Goal: Register for event/course

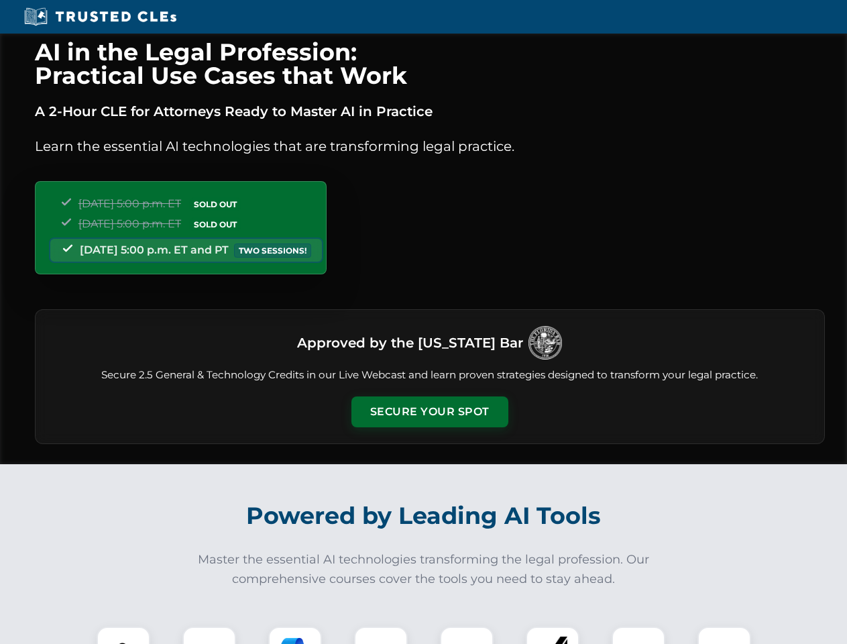
click at [429, 412] on button "Secure Your Spot" at bounding box center [429, 411] width 157 height 31
click at [123, 635] on img at bounding box center [123, 653] width 39 height 39
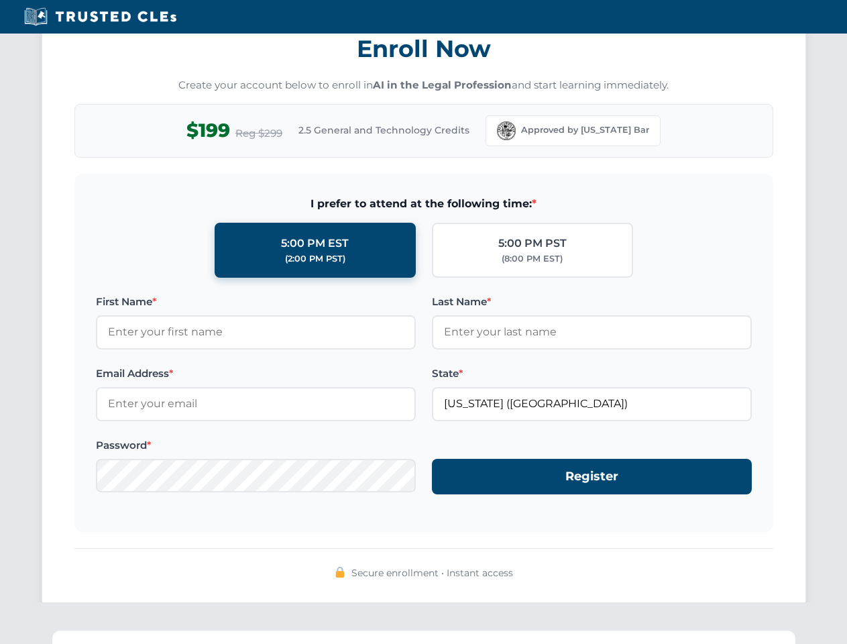
scroll to position [1316, 0]
